Goal: Find specific page/section: Find specific page/section

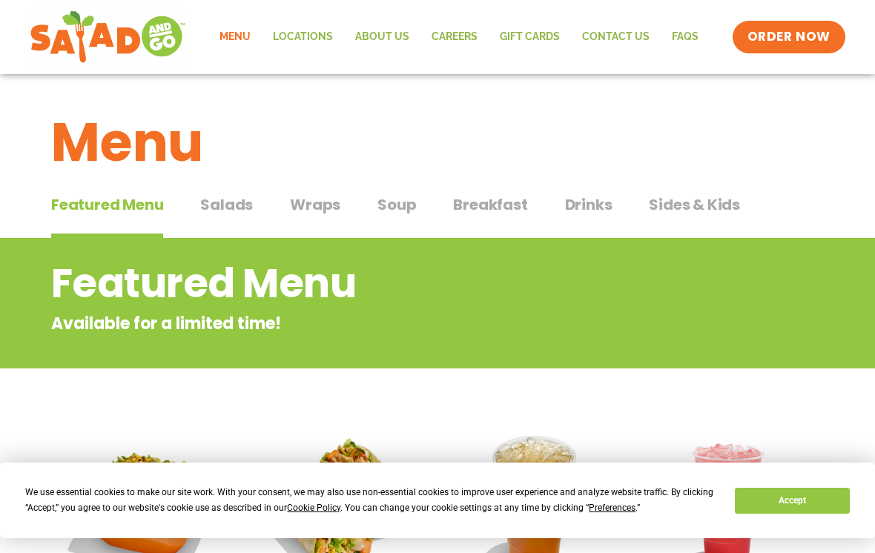
click at [852, 68] on div "Menu Locations About Us Careers GIFT CARDS Contact Us FAQs Menu Menu Locations …" at bounding box center [437, 37] width 875 height 74
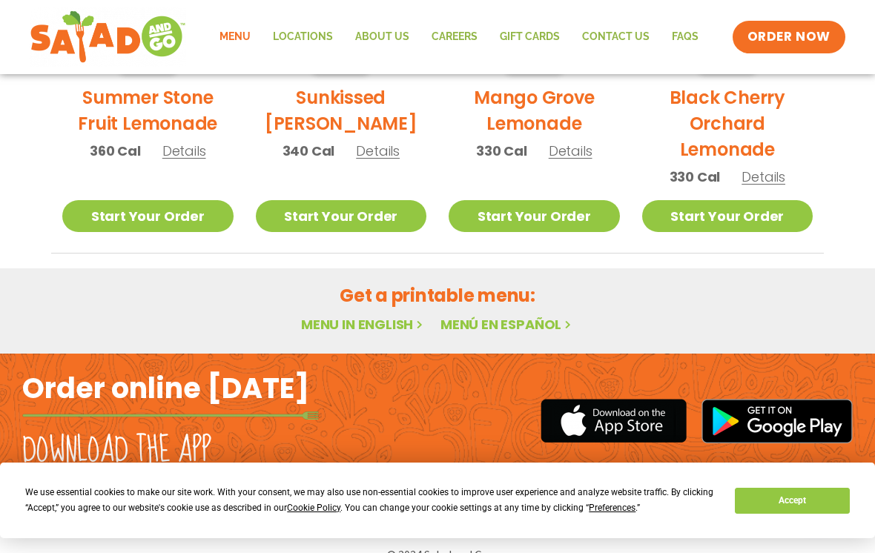
scroll to position [894, 0]
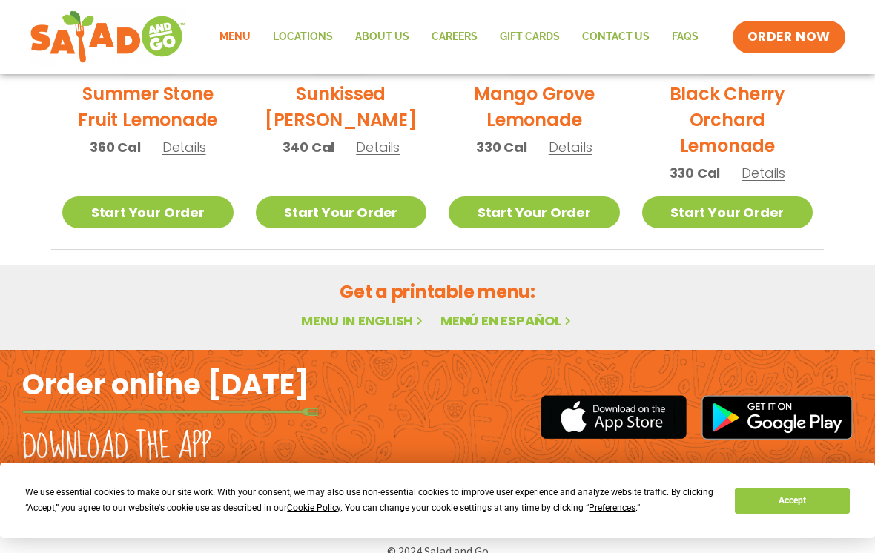
click at [366, 322] on link "Menu in English" at bounding box center [363, 321] width 125 height 19
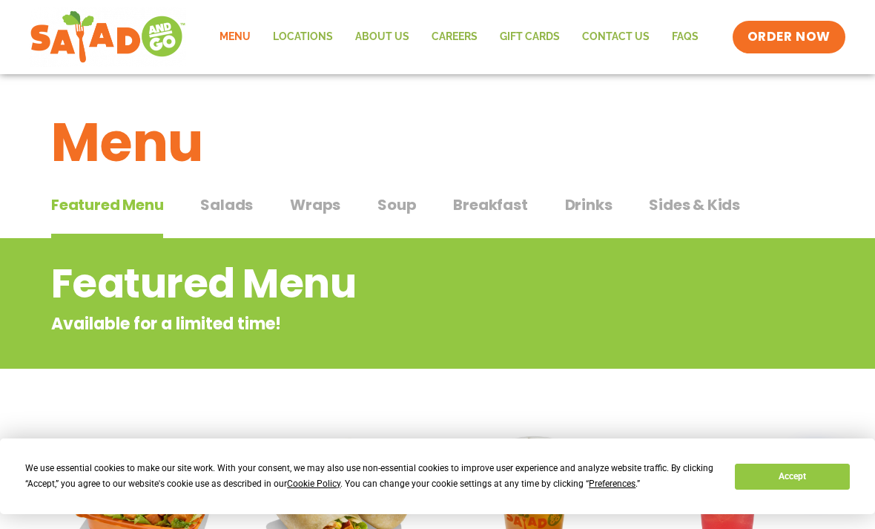
click at [215, 206] on span "Salads" at bounding box center [226, 205] width 53 height 22
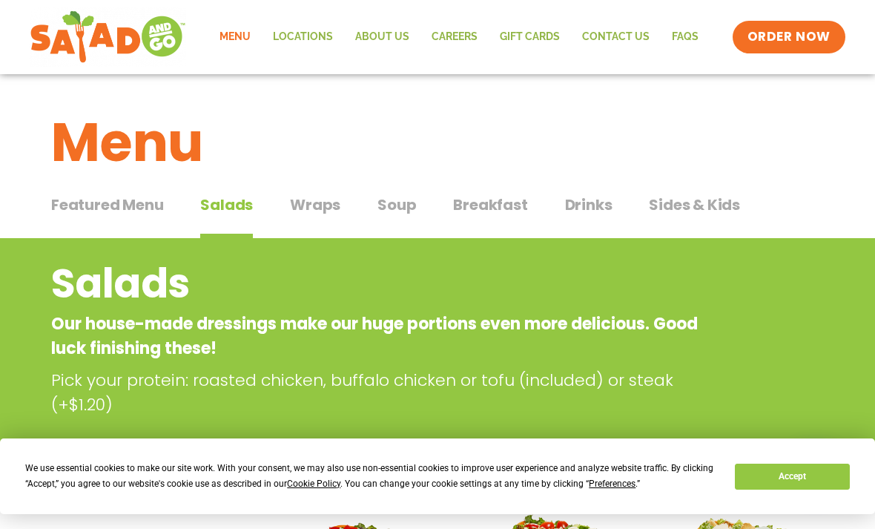
click at [585, 205] on span "Drinks" at bounding box center [588, 205] width 47 height 22
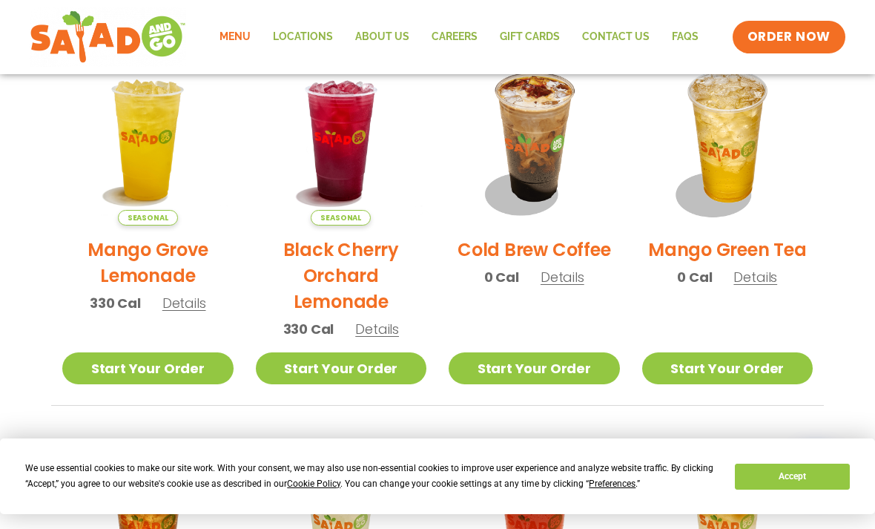
scroll to position [762, 0]
click at [558, 283] on span "Details" at bounding box center [563, 278] width 44 height 19
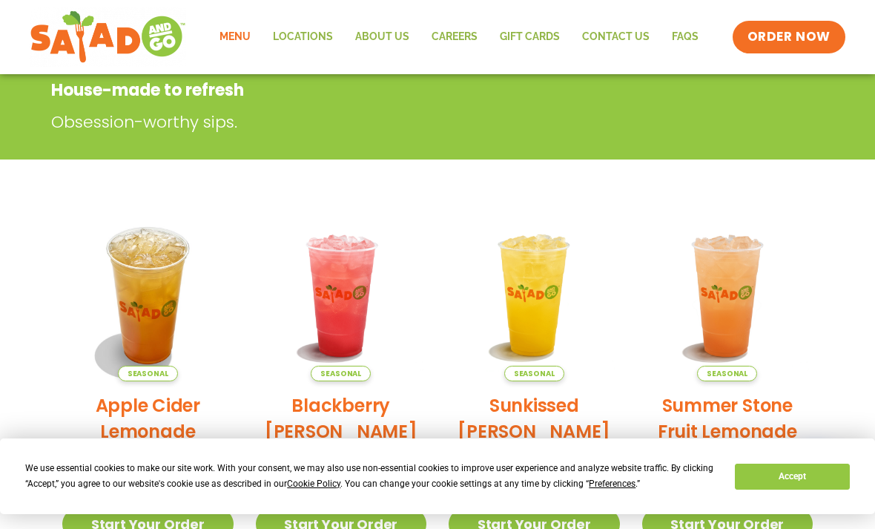
scroll to position [0, 0]
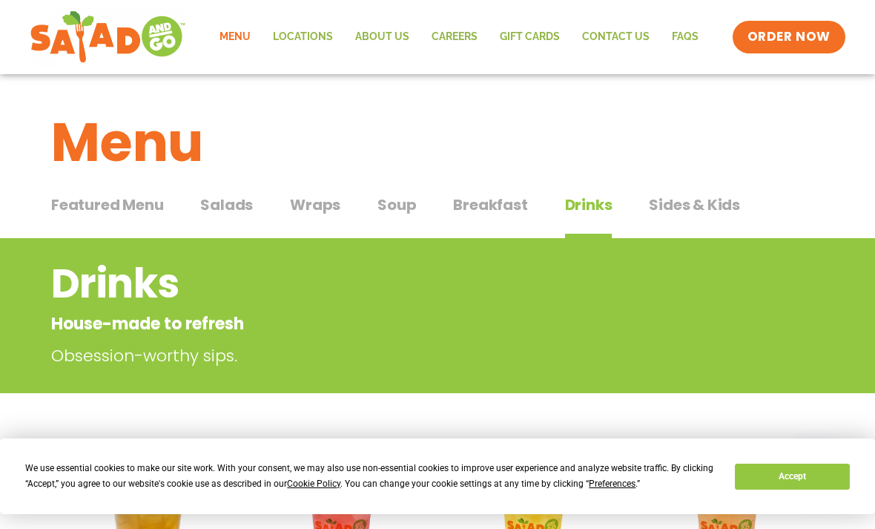
click at [322, 205] on span "Wraps" at bounding box center [315, 205] width 50 height 22
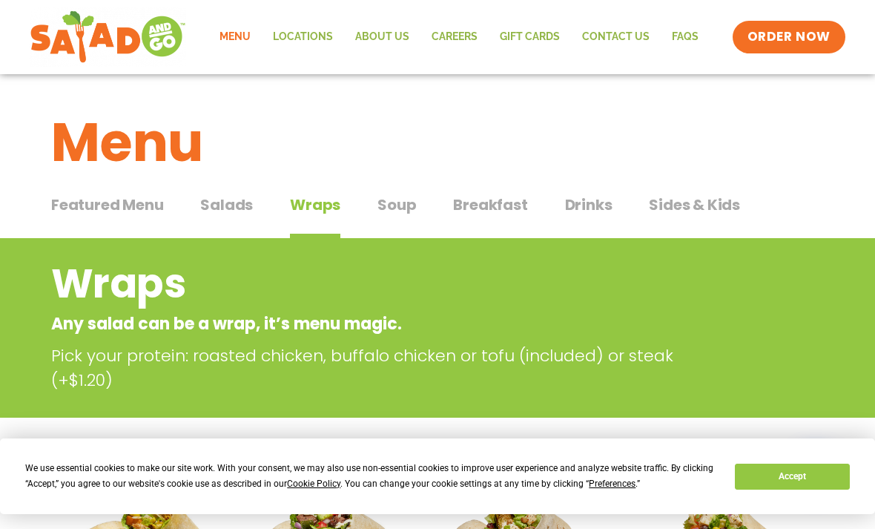
click at [303, 39] on link "Locations" at bounding box center [303, 37] width 82 height 34
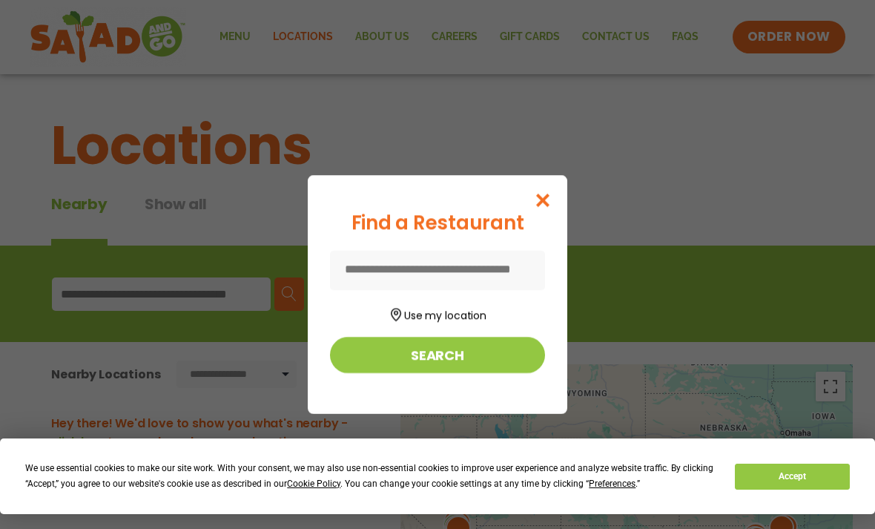
click at [491, 269] on input at bounding box center [437, 270] width 215 height 39
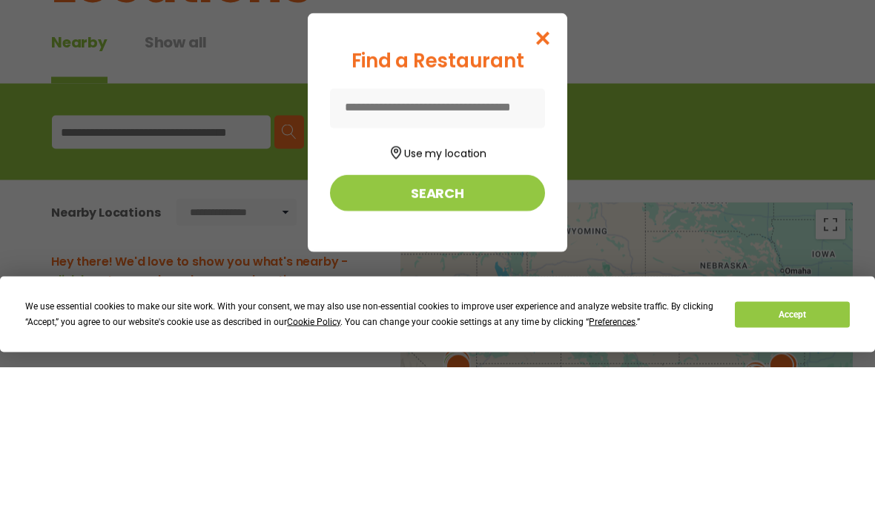
click at [453, 303] on button "Use my location" at bounding box center [437, 313] width 215 height 20
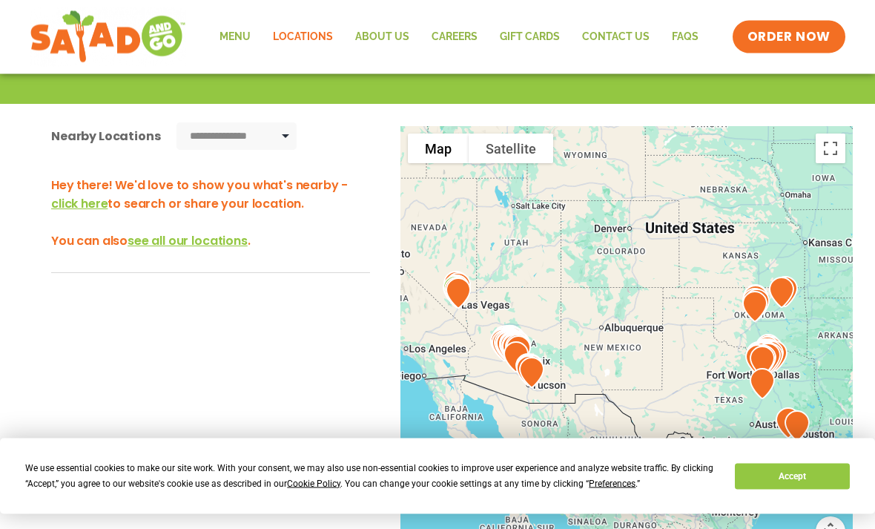
scroll to position [238, 0]
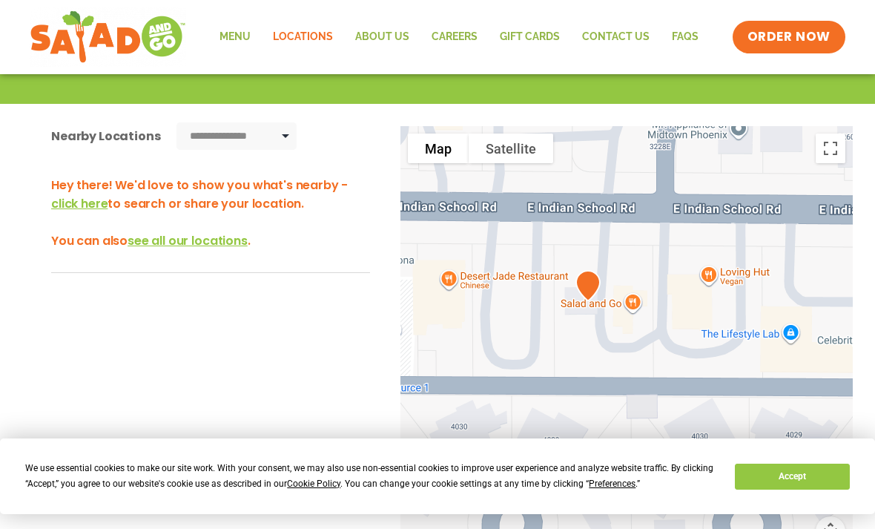
click at [631, 303] on div at bounding box center [627, 371] width 453 height 491
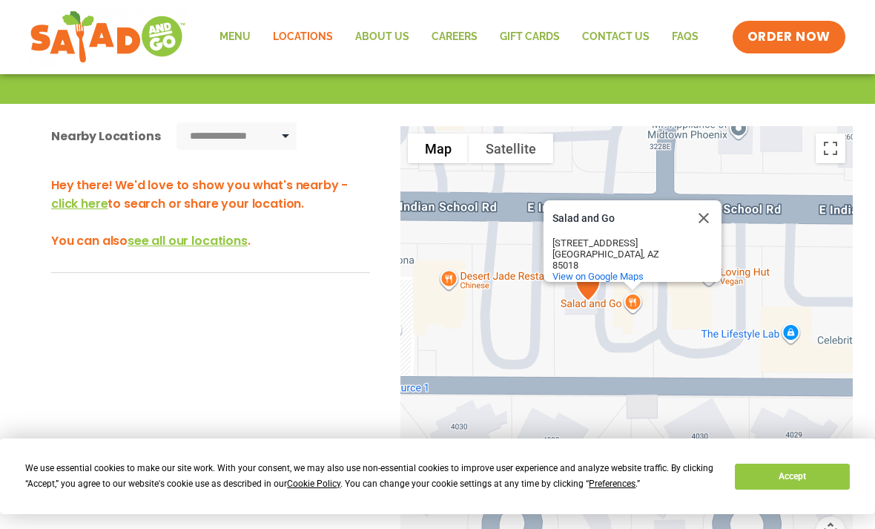
click at [628, 276] on span "View on Google Maps" at bounding box center [598, 276] width 91 height 11
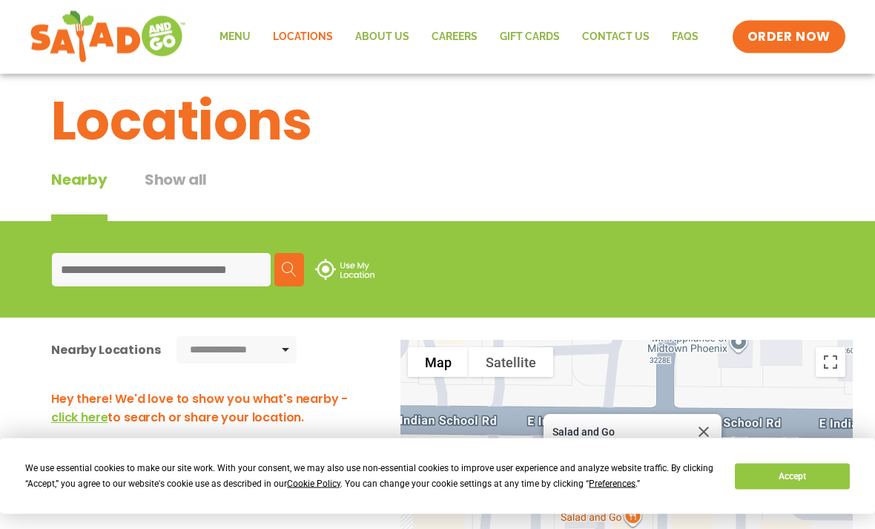
scroll to position [0, 0]
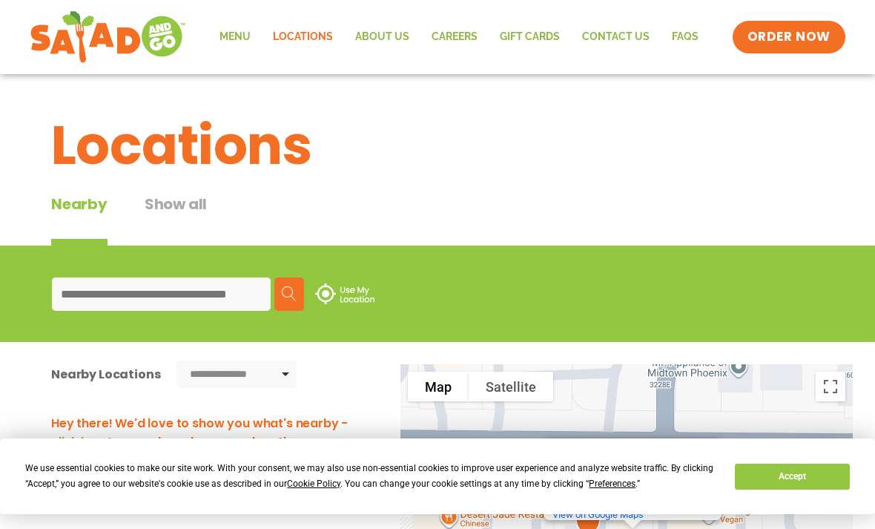
click at [239, 38] on link "Menu" at bounding box center [234, 37] width 53 height 34
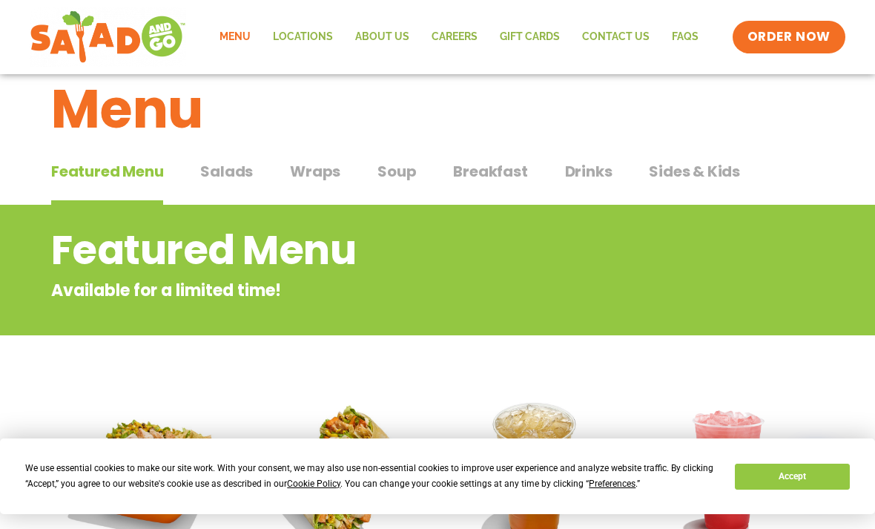
scroll to position [30, 0]
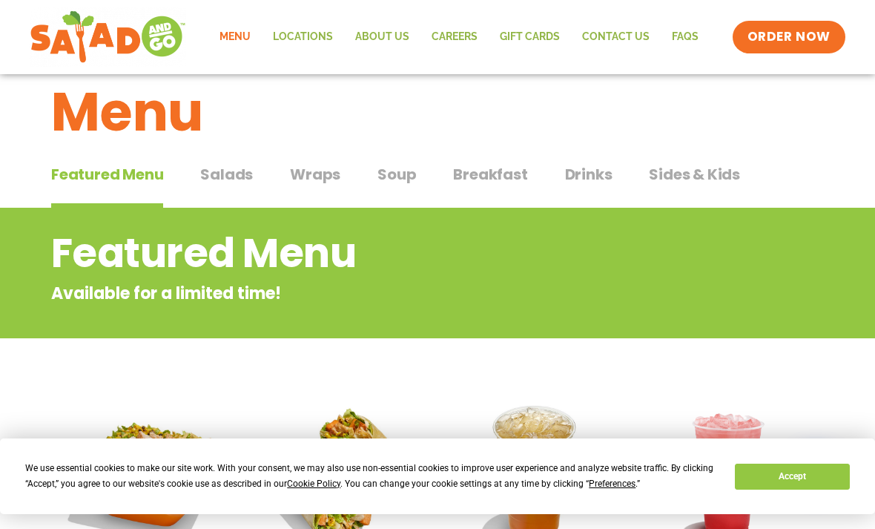
click at [318, 174] on span "Wraps" at bounding box center [315, 174] width 50 height 22
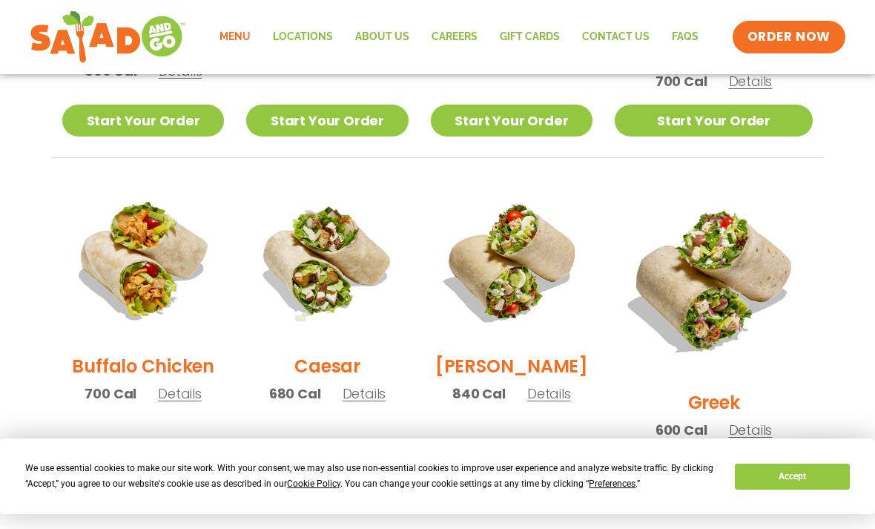
scroll to position [639, 0]
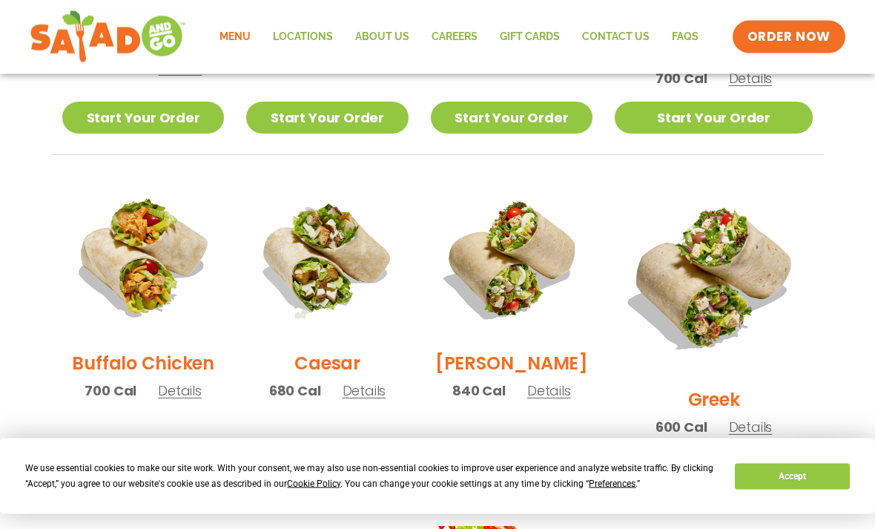
click at [763, 418] on span "Details" at bounding box center [751, 427] width 44 height 19
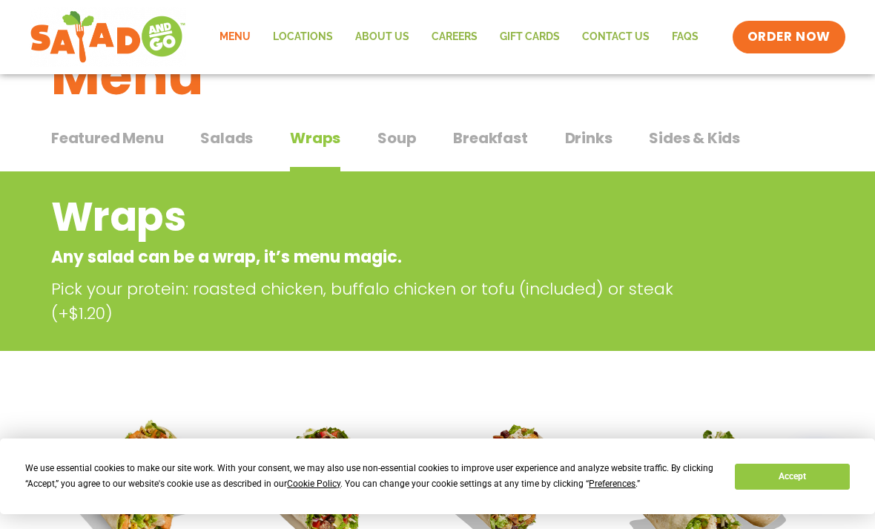
scroll to position [0, 0]
